Goal: Check status: Check status

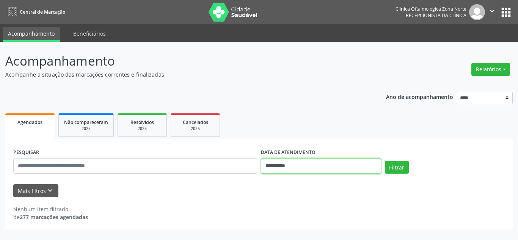
click at [270, 168] on input "**********" at bounding box center [321, 165] width 120 height 15
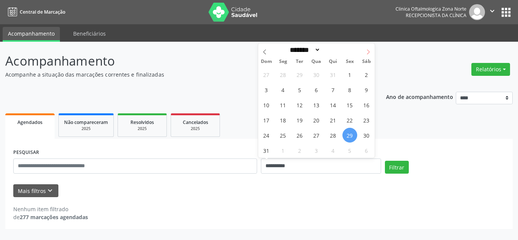
click at [368, 53] on icon at bounding box center [368, 52] width 3 height 5
select select "*"
click at [282, 73] on span "1" at bounding box center [282, 74] width 15 height 15
type input "**********"
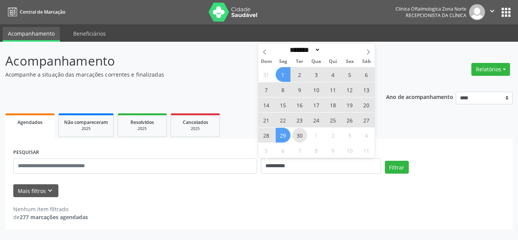
click at [296, 139] on span "30" at bounding box center [299, 135] width 15 height 15
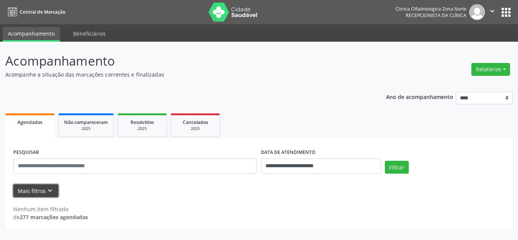
click at [39, 191] on button "Mais filtros keyboard_arrow_down" at bounding box center [35, 190] width 45 height 13
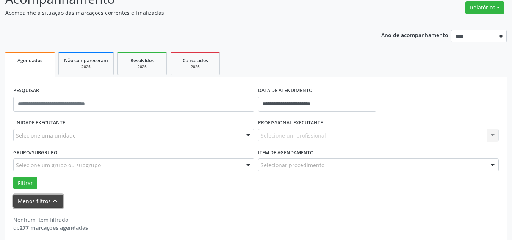
scroll to position [66, 0]
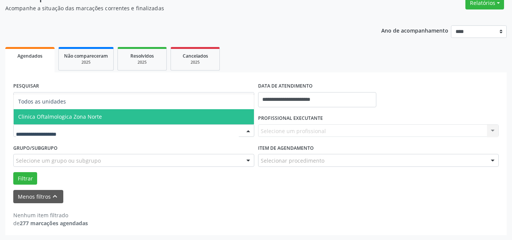
drag, startPoint x: 84, startPoint y: 119, endPoint x: 214, endPoint y: 125, distance: 129.7
click at [91, 117] on span "Clinica Oftalmologica Zona Norte" at bounding box center [60, 116] width 84 height 7
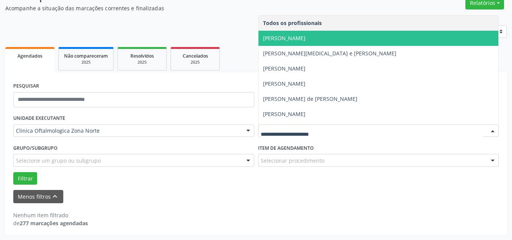
click at [294, 41] on span "[PERSON_NAME]" at bounding box center [284, 37] width 42 height 7
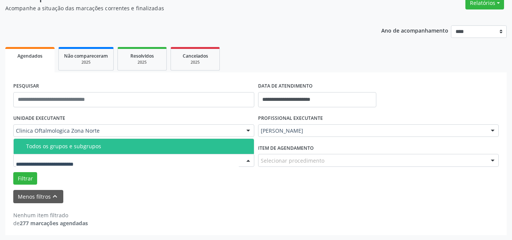
click at [54, 152] on span "Todos os grupos e subgrupos" at bounding box center [134, 146] width 240 height 15
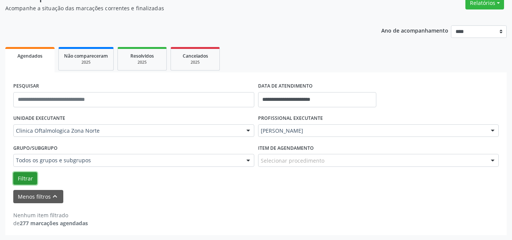
click at [31, 175] on button "Filtrar" at bounding box center [25, 178] width 24 height 13
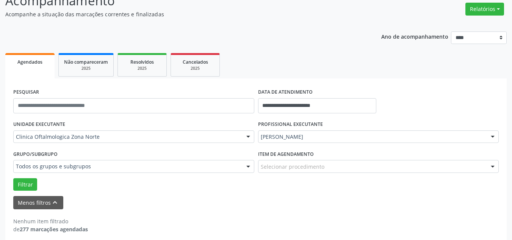
scroll to position [67, 0]
